Goal: Task Accomplishment & Management: Complete application form

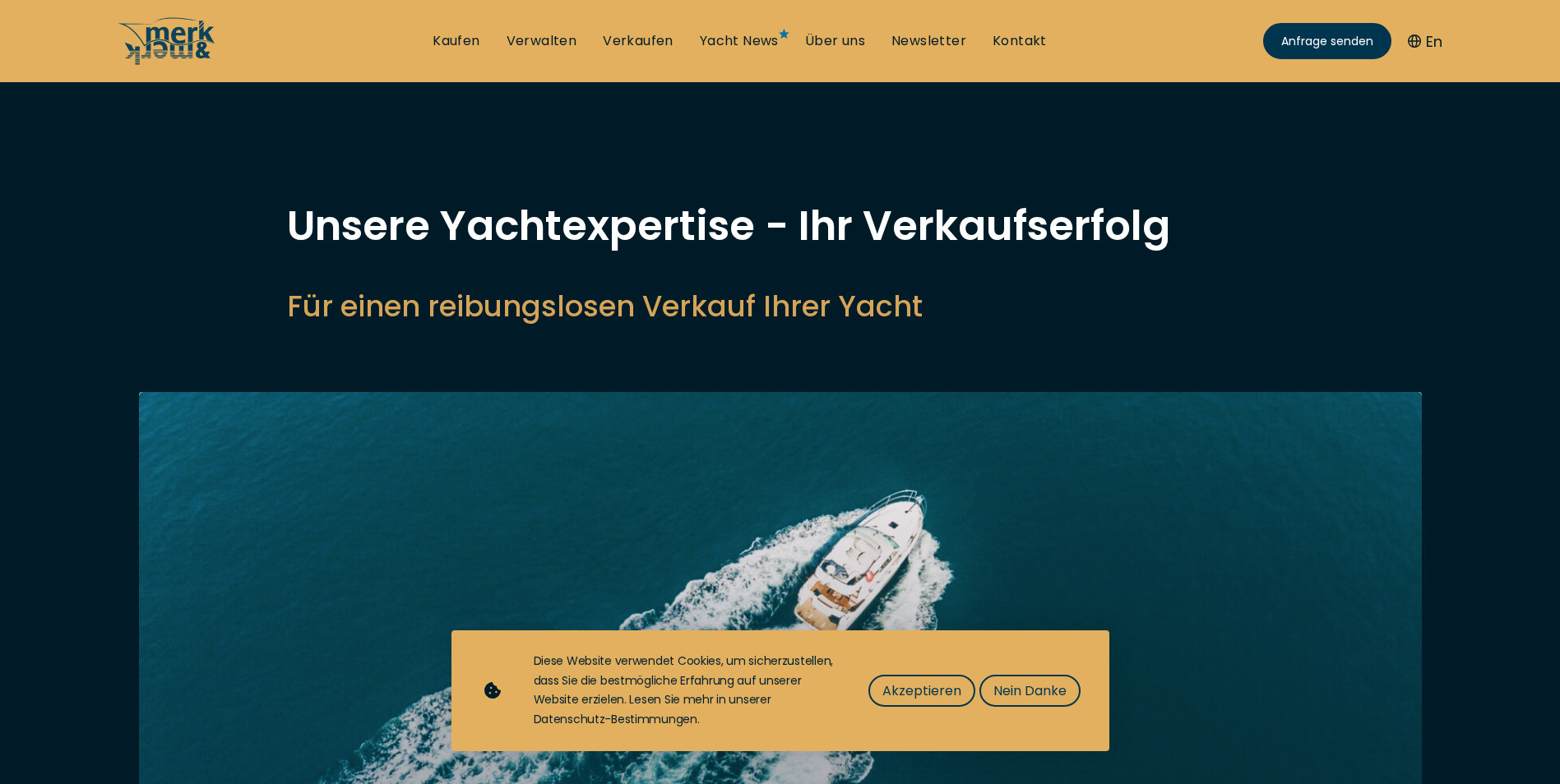
select select "sell"
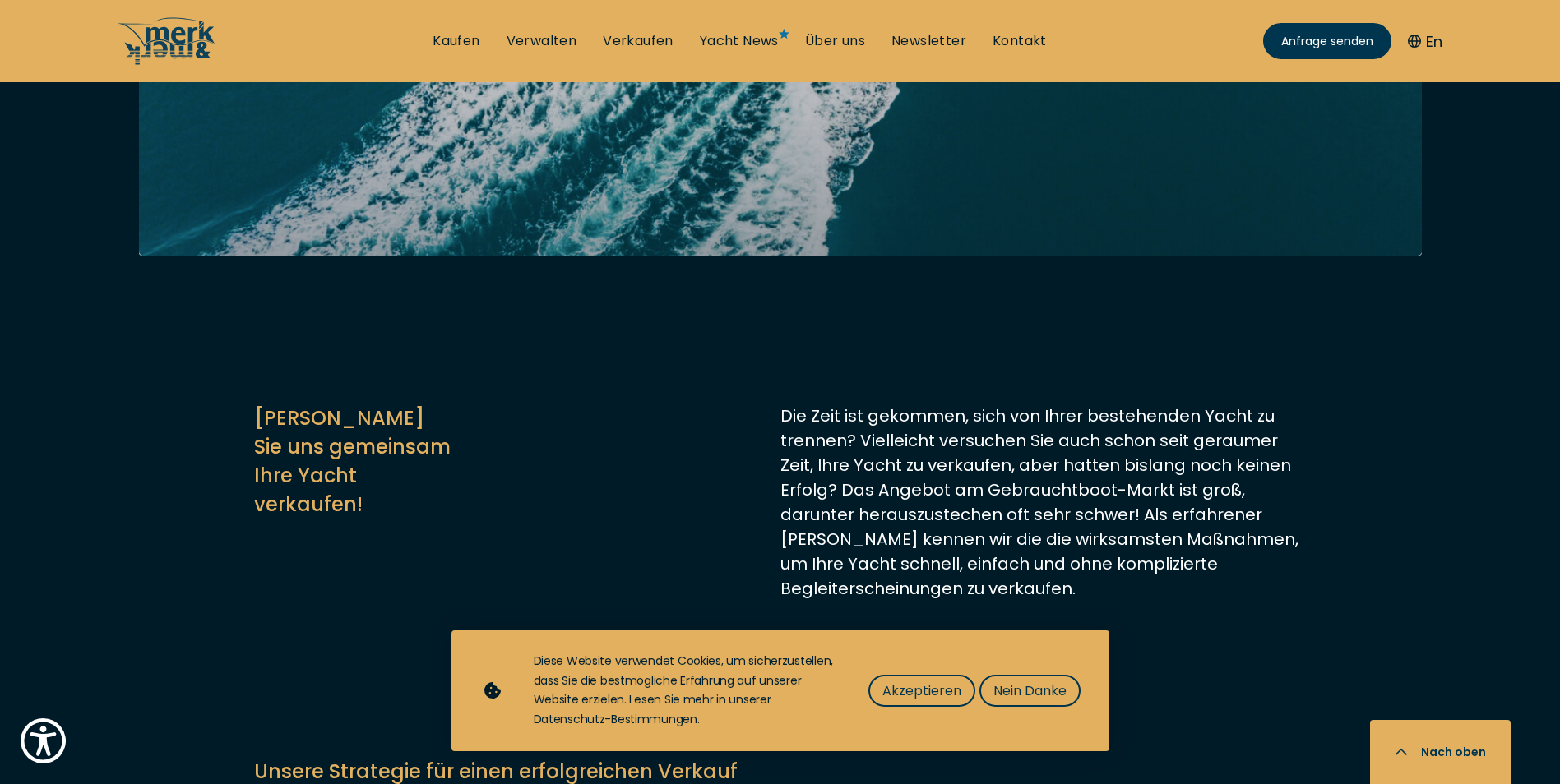
scroll to position [986, 0]
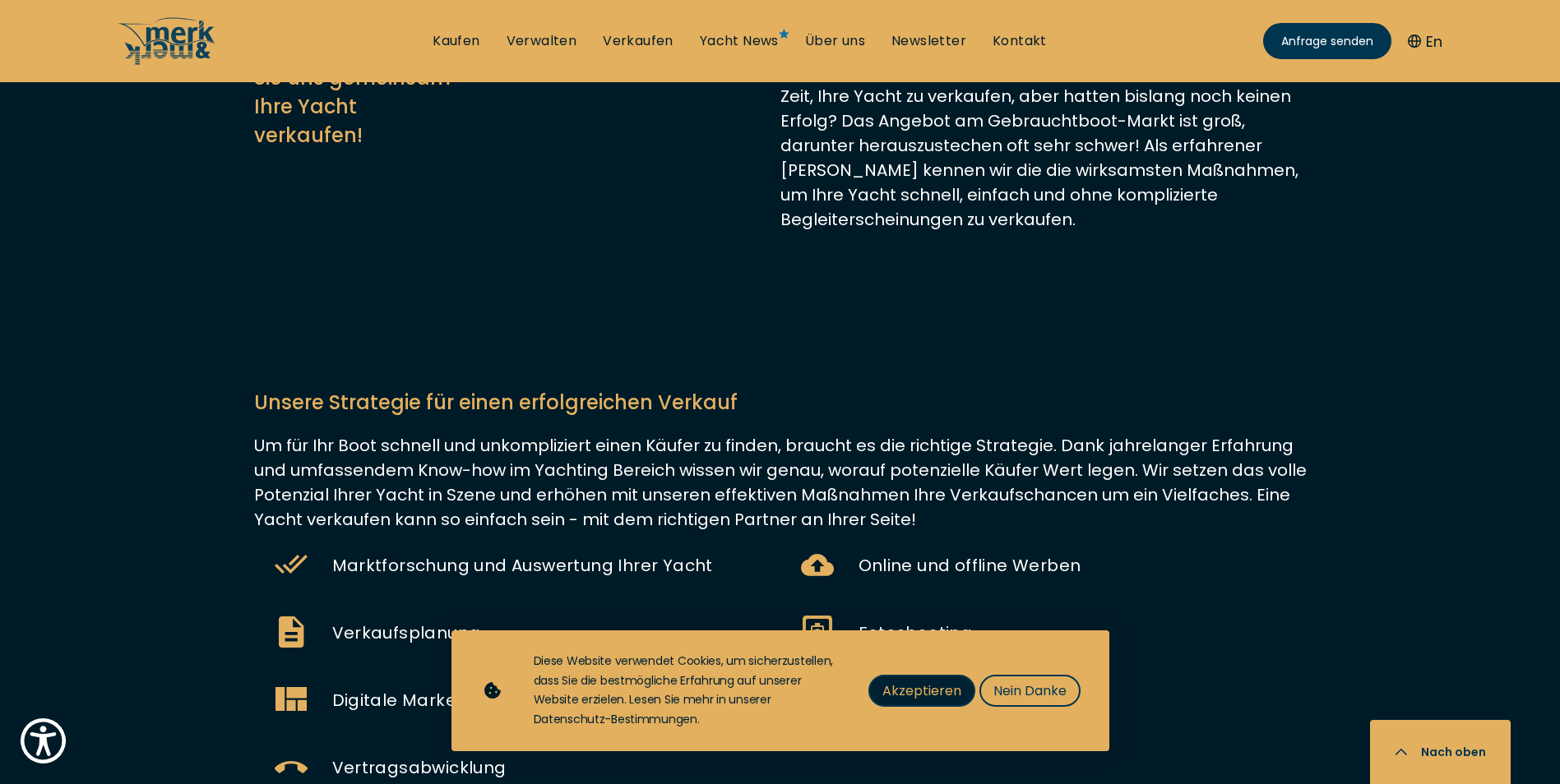
click at [916, 694] on span "Akzeptieren" at bounding box center [922, 691] width 79 height 20
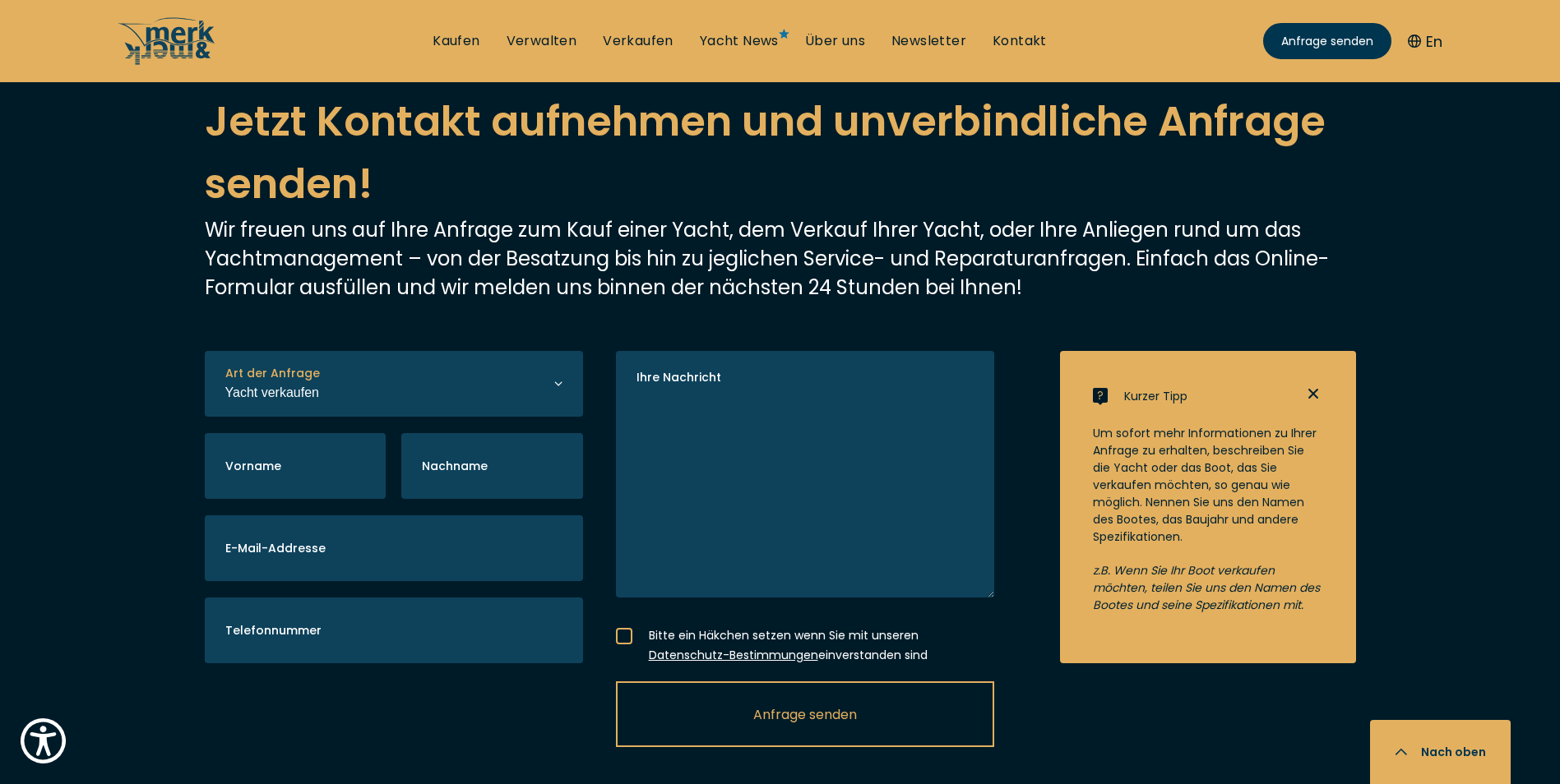
scroll to position [3371, 0]
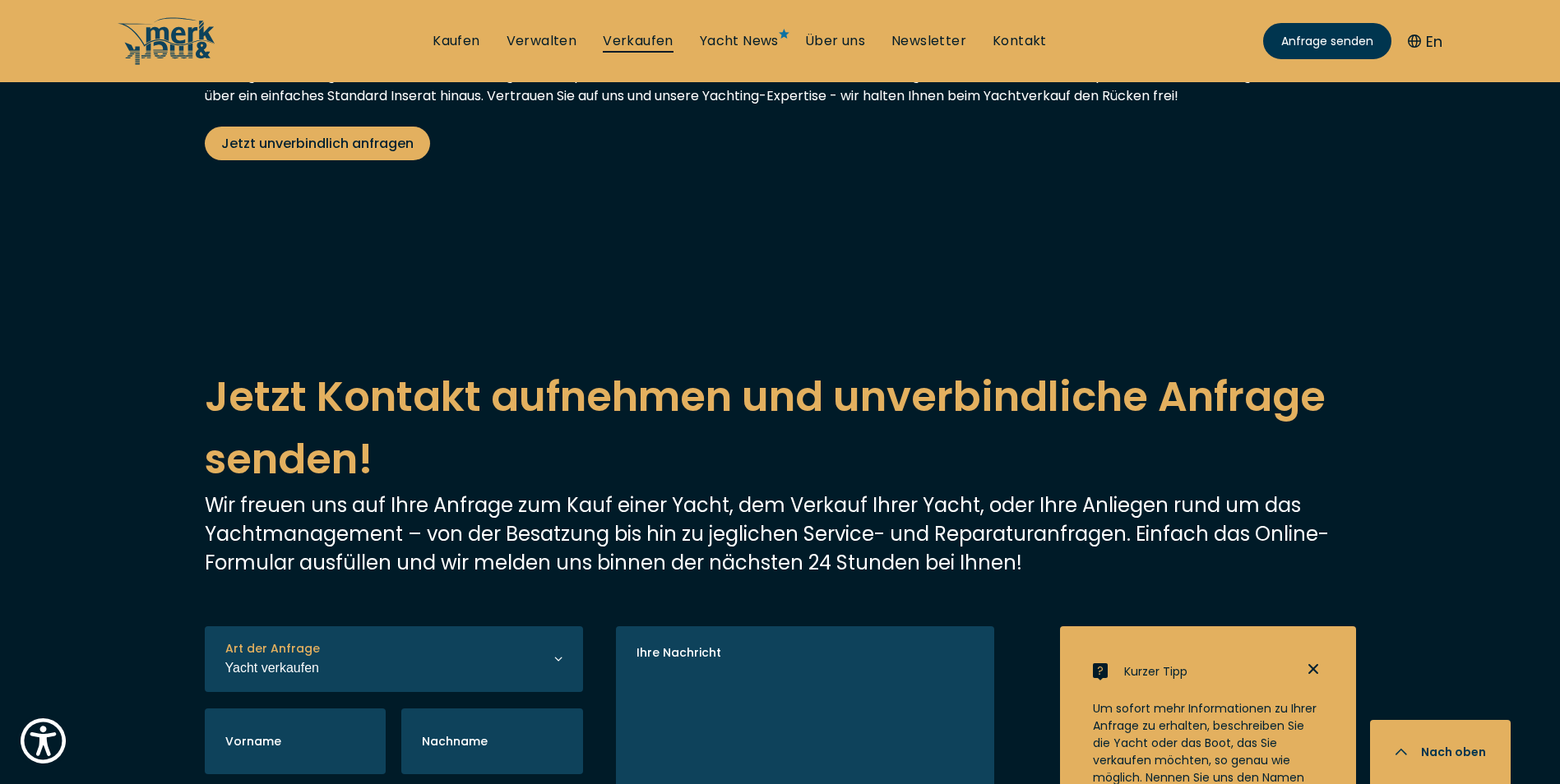
click at [647, 32] on link "Verkaufen" at bounding box center [638, 41] width 71 height 18
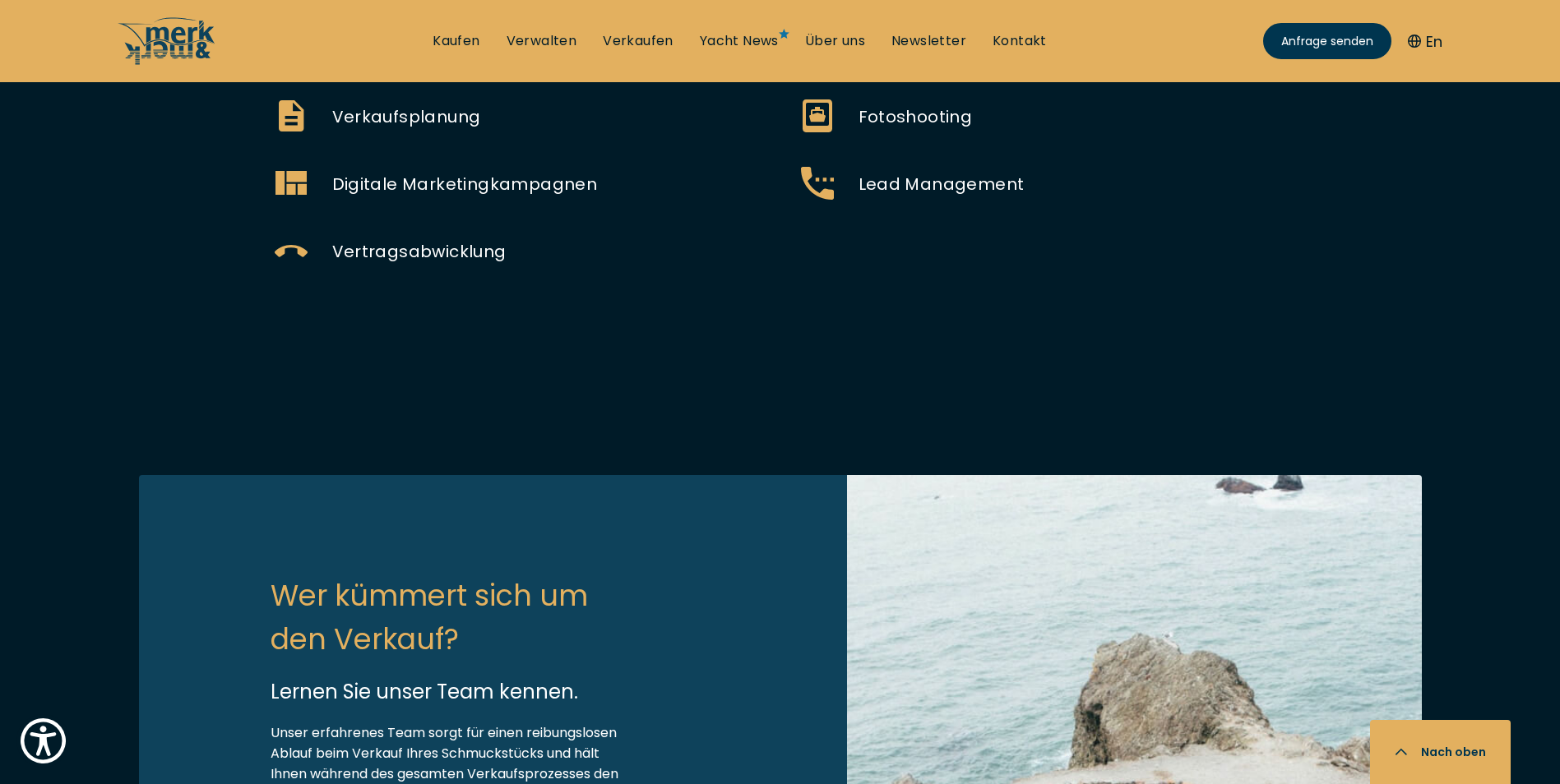
scroll to position [1891, 0]
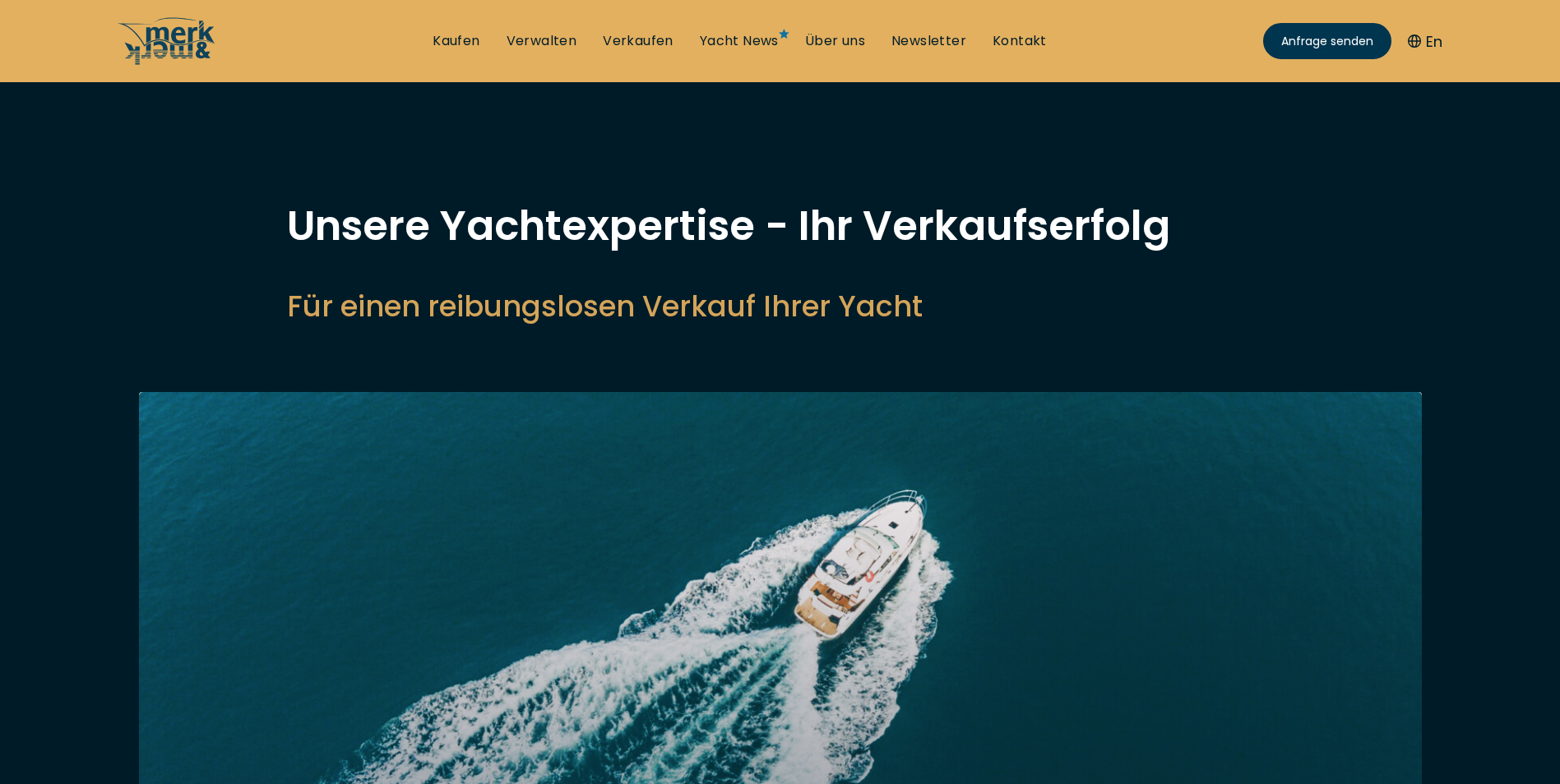
select select "sell"
